Goal: Transaction & Acquisition: Purchase product/service

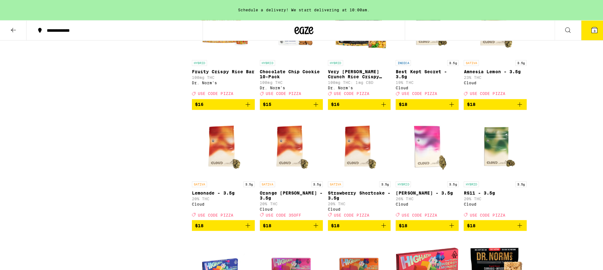
scroll to position [711, 0]
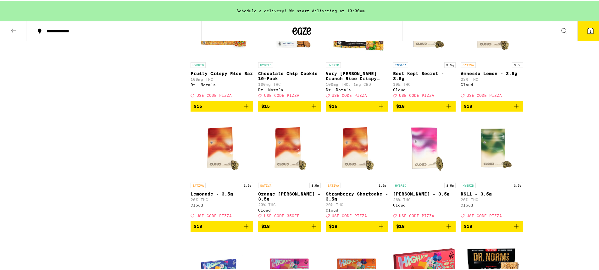
click at [447, 229] on icon "Add to bag" at bounding box center [449, 226] width 8 height 8
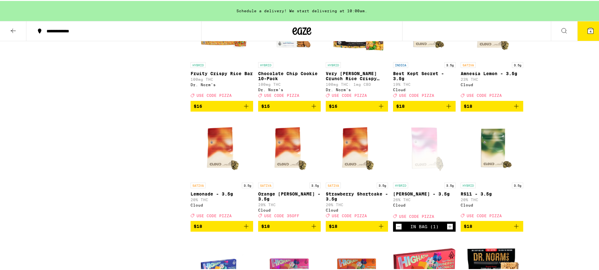
click at [587, 26] on icon at bounding box center [590, 30] width 8 height 8
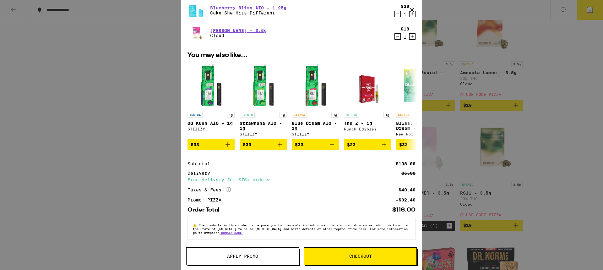
scroll to position [68, 0]
click at [353, 257] on span "Checkout" at bounding box center [360, 256] width 23 height 4
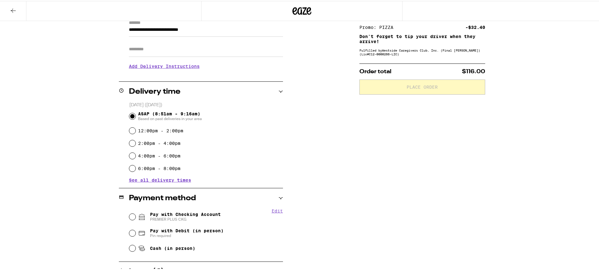
scroll to position [157, 0]
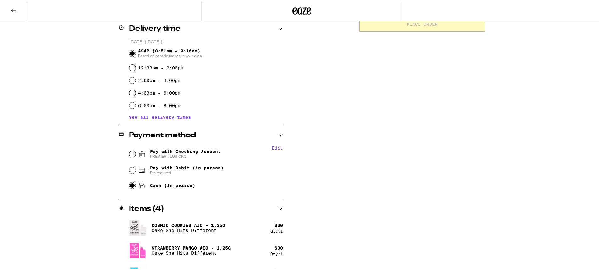
click at [130, 183] on input "Cash (in person)" at bounding box center [132, 184] width 6 height 6
radio input "true"
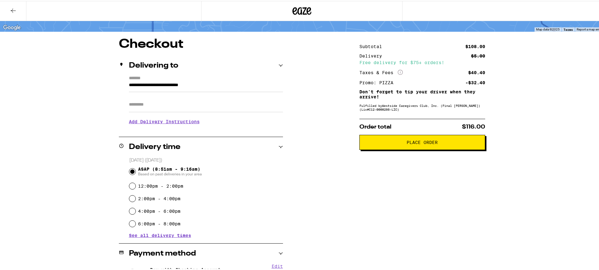
scroll to position [8, 0]
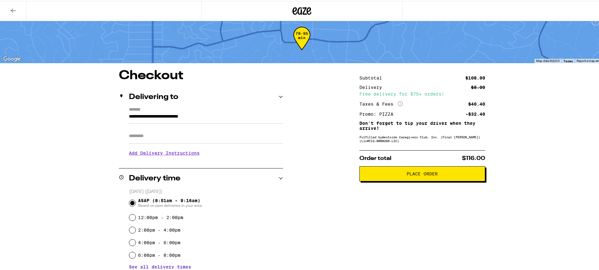
click at [162, 159] on h3 "Add Delivery Instructions" at bounding box center [206, 152] width 154 height 14
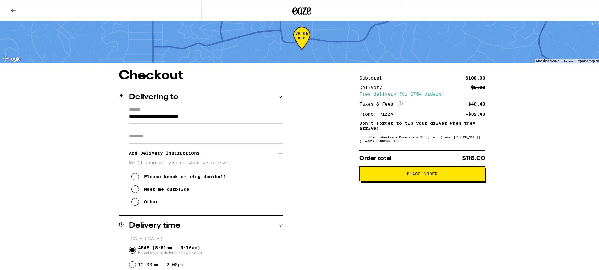
click at [133, 192] on icon at bounding box center [135, 188] width 8 height 8
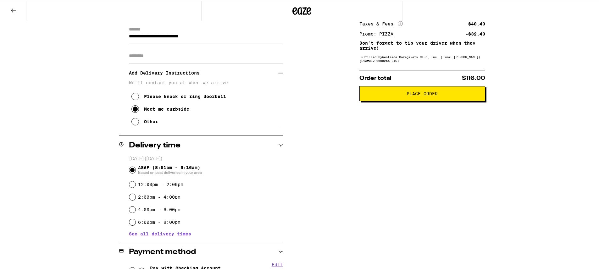
scroll to position [86, 0]
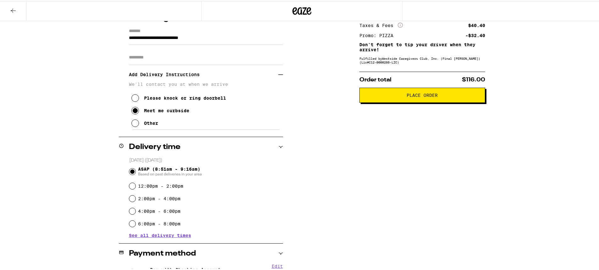
click at [464, 102] on button "Place Order" at bounding box center [422, 94] width 126 height 15
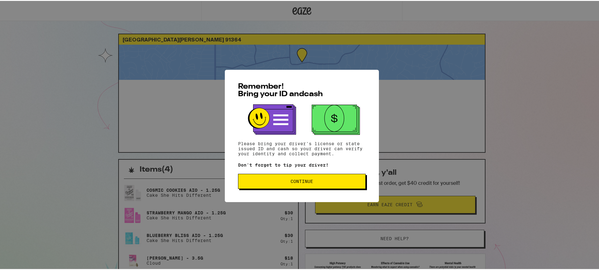
click at [329, 188] on button "Continue" at bounding box center [302, 180] width 128 height 15
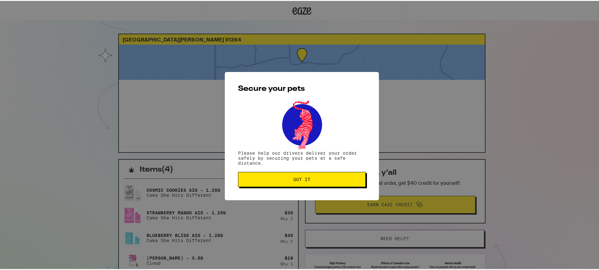
click at [329, 182] on button "Got it" at bounding box center [302, 178] width 128 height 15
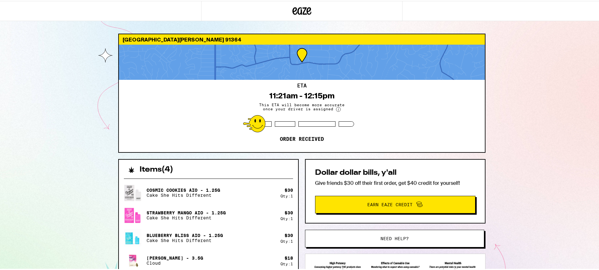
scroll to position [100, 0]
